Goal: Register for event/course

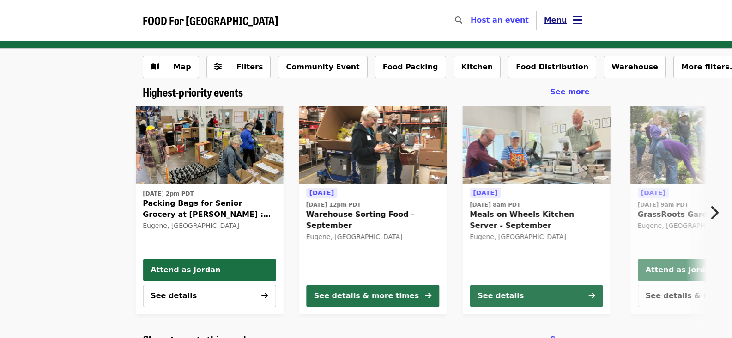
click at [560, 24] on span "Menu" at bounding box center [555, 20] width 23 height 9
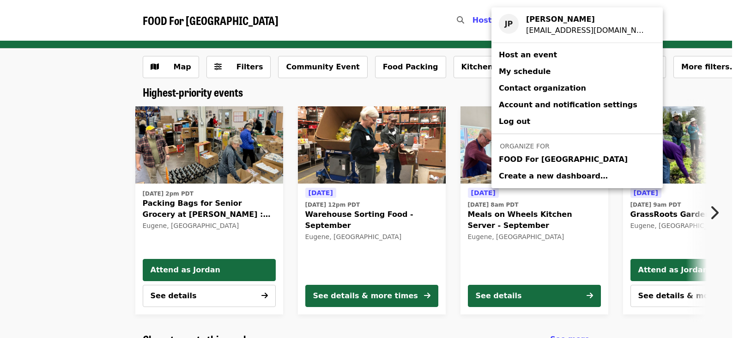
click at [563, 158] on span "FOOD For [GEOGRAPHIC_DATA]" at bounding box center [563, 159] width 129 height 11
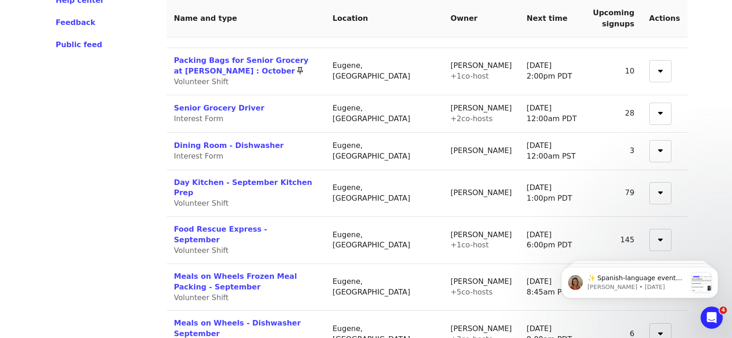
scroll to position [369, 0]
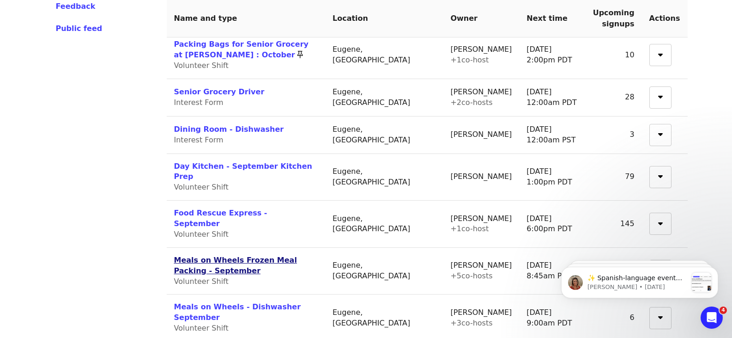
click at [297, 255] on link "Meals on Wheels Frozen Meal Packing - September" at bounding box center [235, 264] width 123 height 19
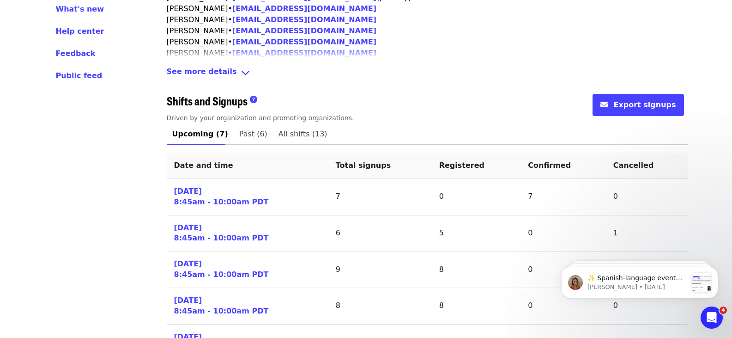
scroll to position [416, 0]
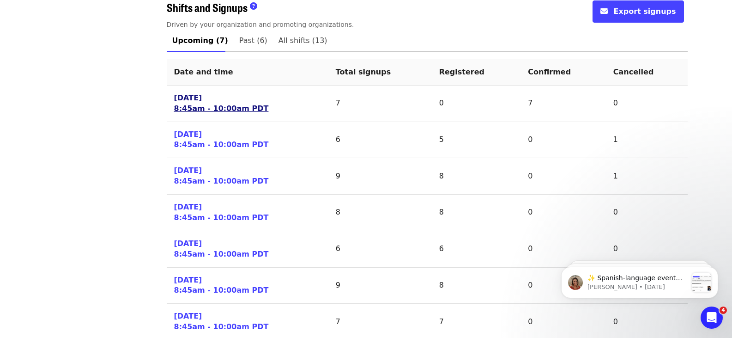
click at [218, 107] on link "[DATE] 8:45am - 10:00am PDT" at bounding box center [221, 103] width 95 height 21
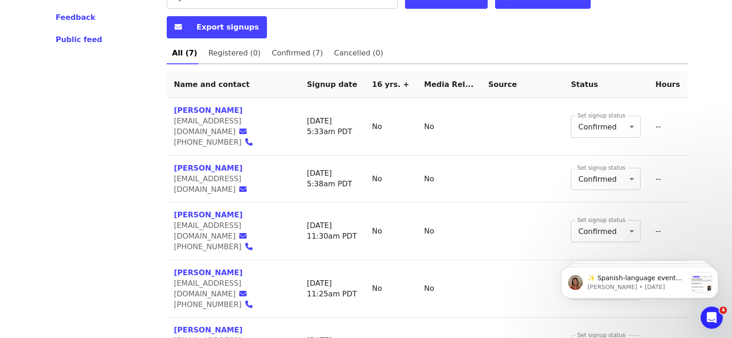
scroll to position [425, 0]
